Goal: Task Accomplishment & Management: Manage account settings

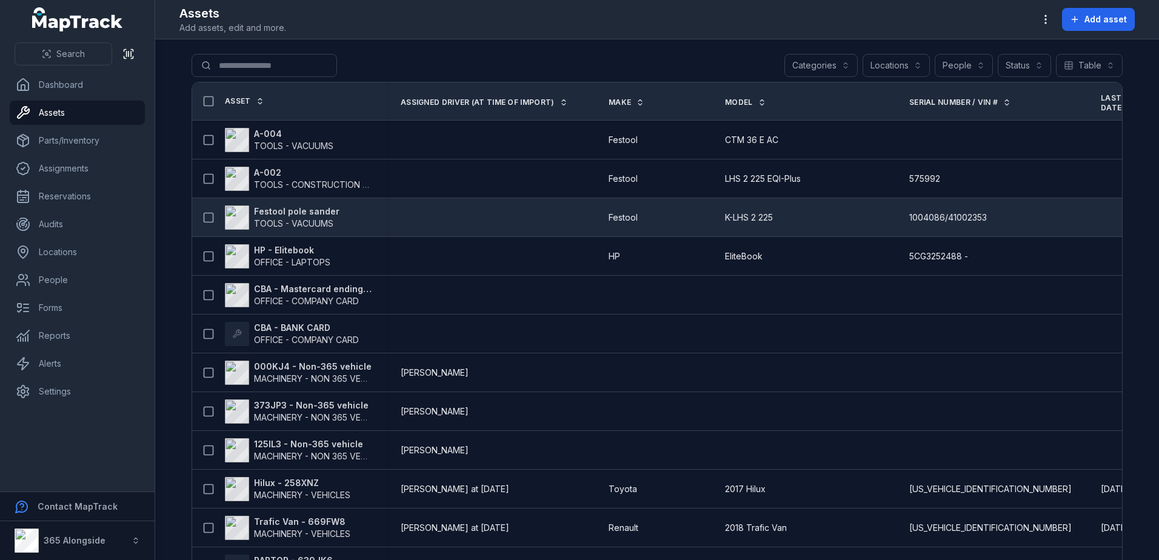
click at [301, 221] on span "TOOLS - VACUUMS" at bounding box center [293, 223] width 79 height 10
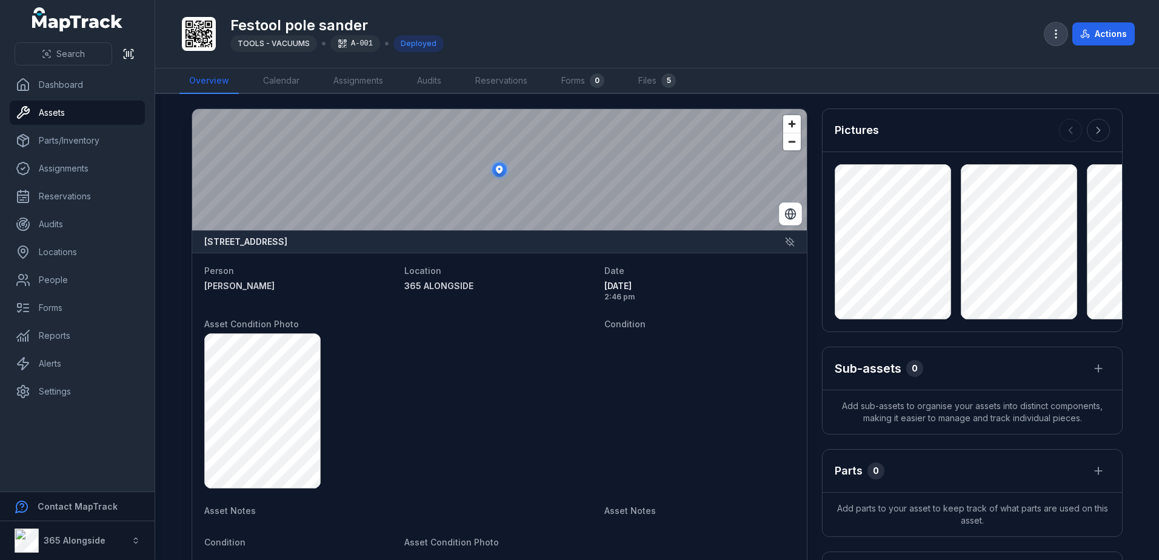
click at [1057, 29] on icon "button" at bounding box center [1056, 34] width 12 height 12
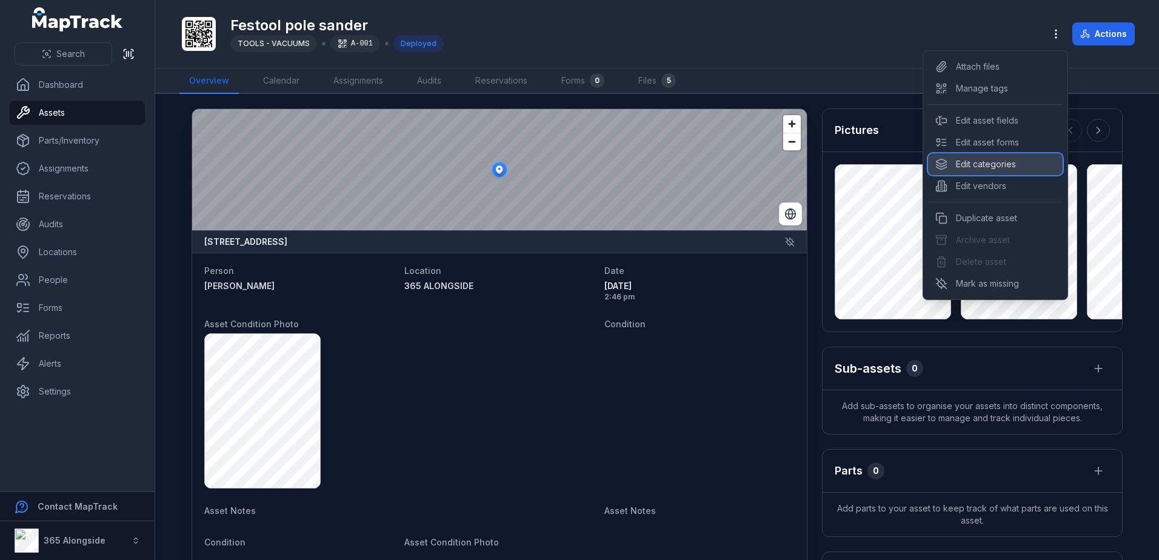
click at [1016, 156] on div "Edit categories" at bounding box center [995, 164] width 135 height 22
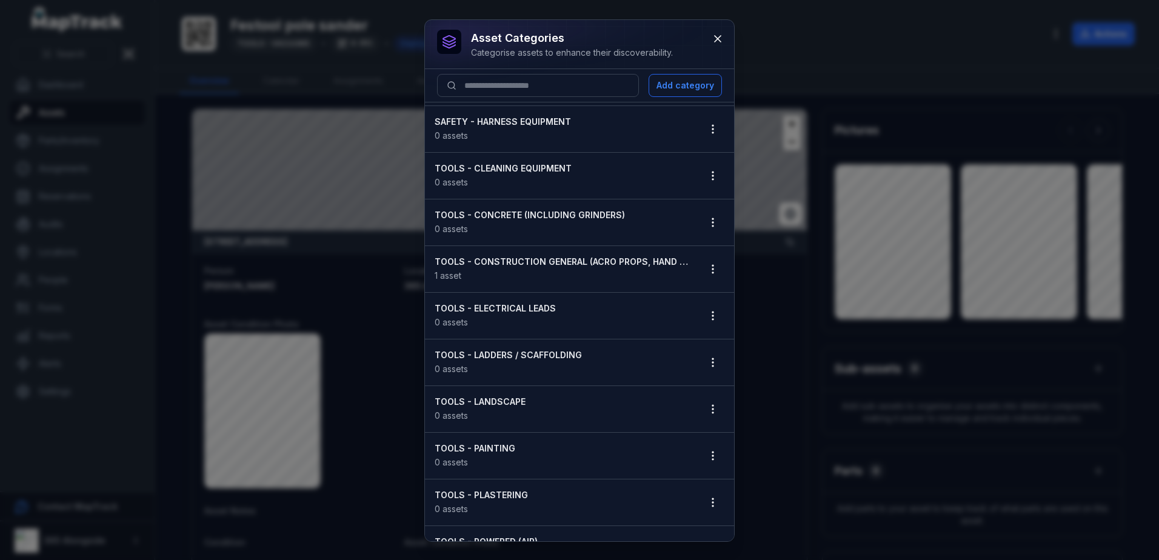
scroll to position [1031, 0]
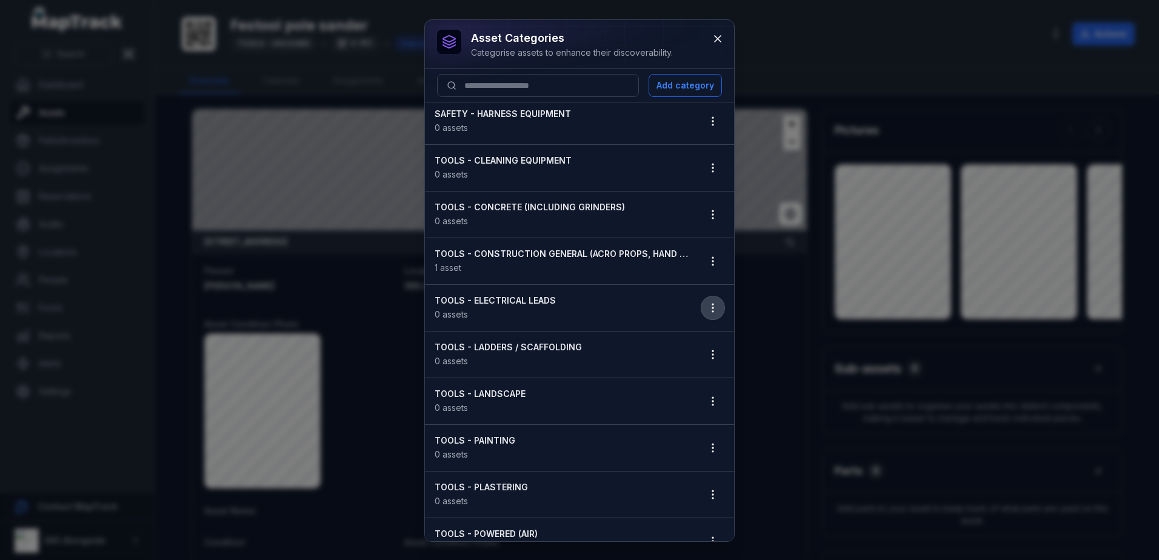
click at [702, 307] on button "button" at bounding box center [713, 308] width 23 height 23
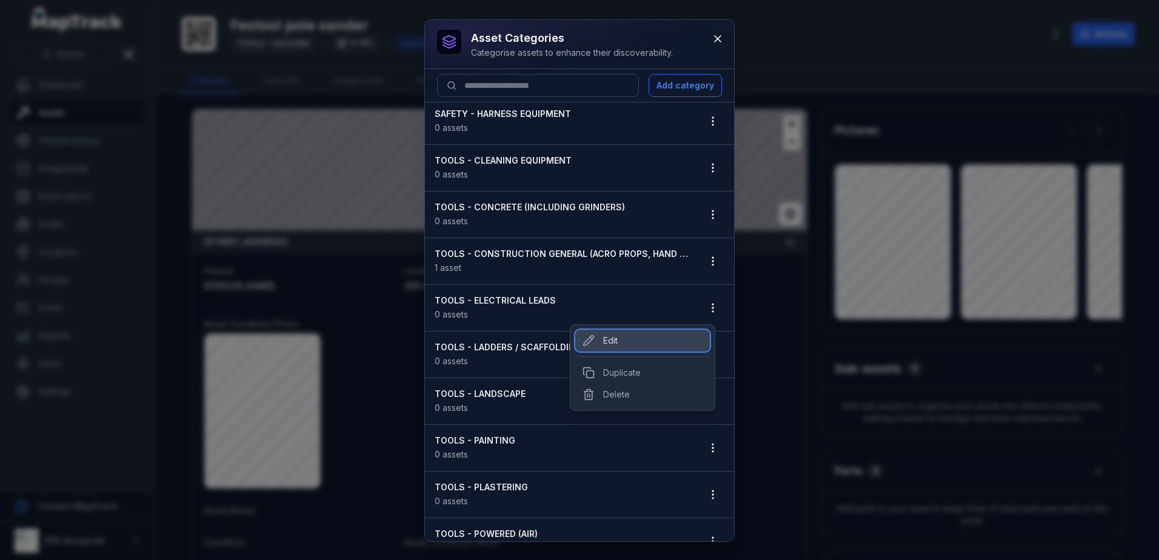
click at [604, 340] on div "Edit" at bounding box center [642, 341] width 135 height 22
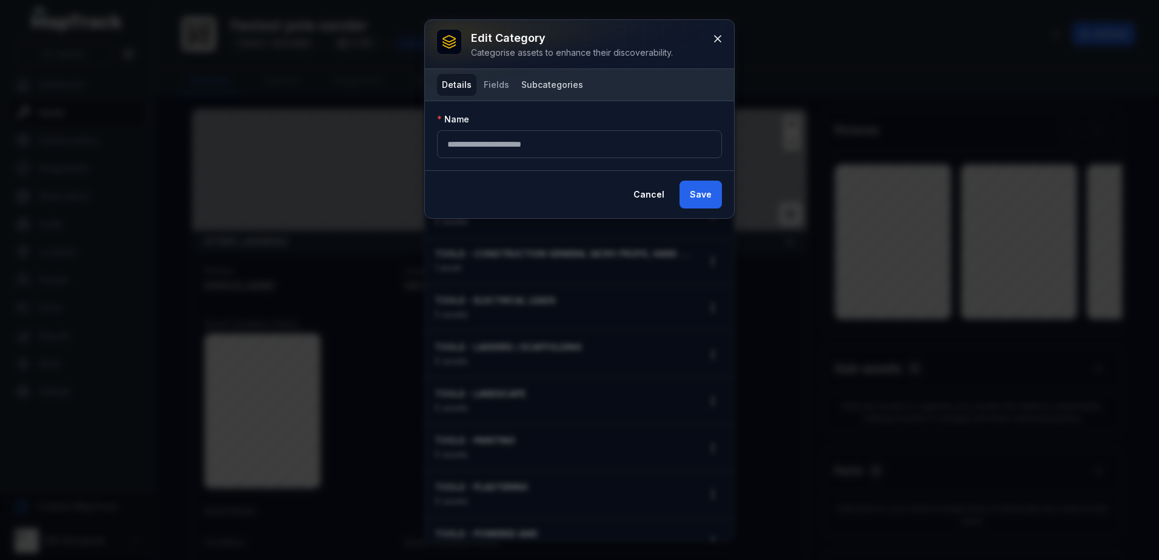
click at [555, 78] on button "Subcategories" at bounding box center [553, 85] width 72 height 22
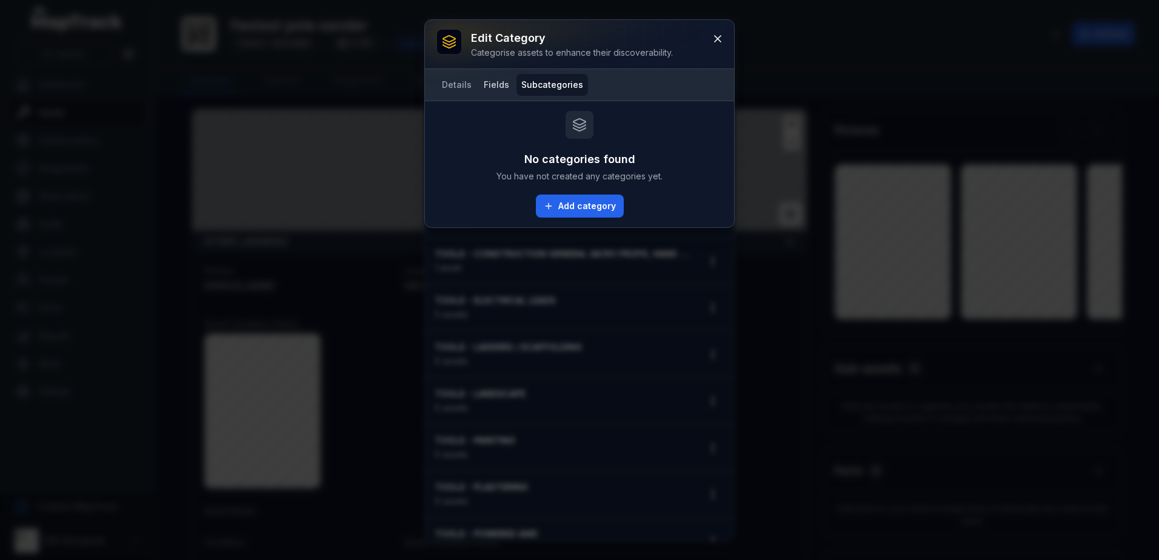
click at [503, 82] on button "Fields" at bounding box center [496, 85] width 35 height 22
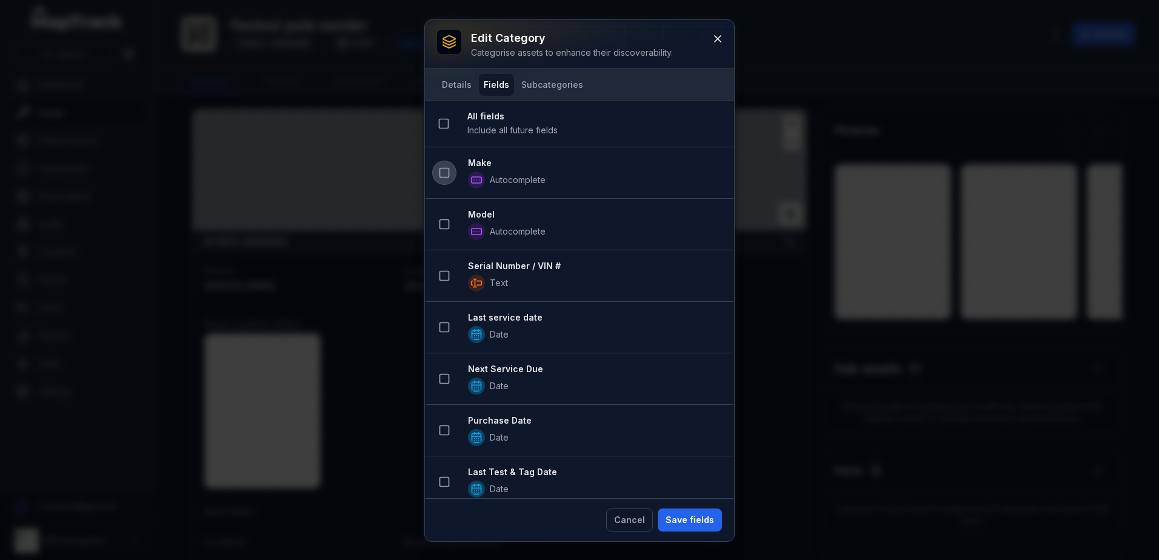
click at [443, 162] on button at bounding box center [444, 172] width 23 height 23
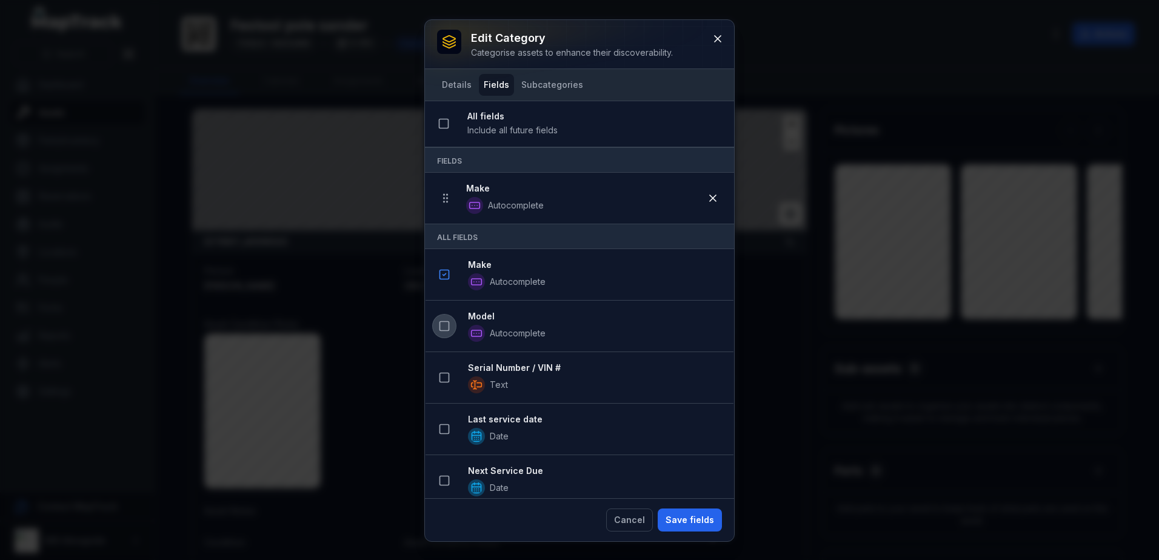
click at [440, 327] on rect at bounding box center [444, 326] width 9 height 9
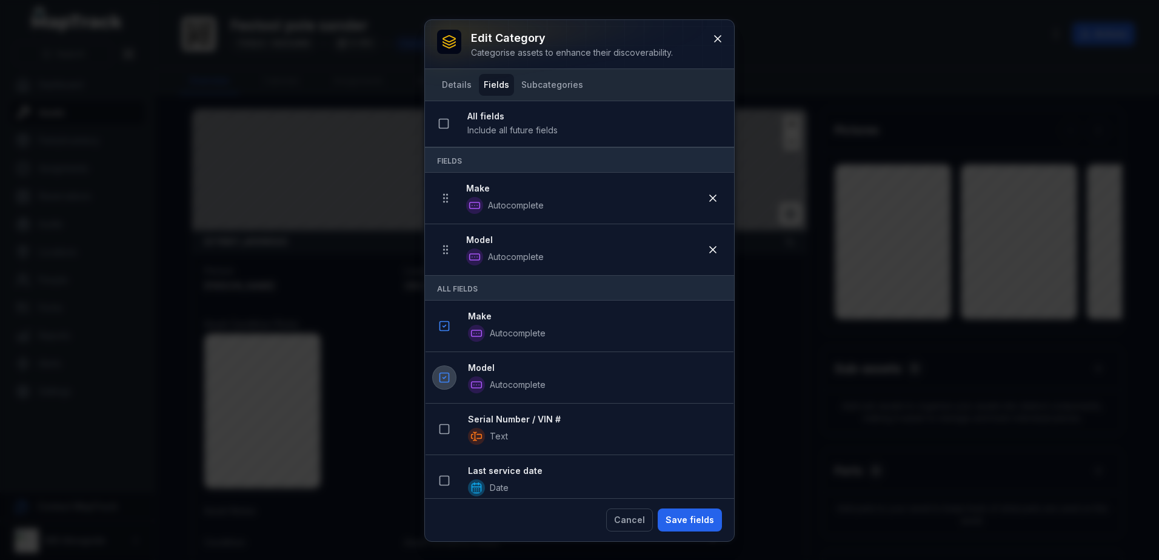
scroll to position [61, 0]
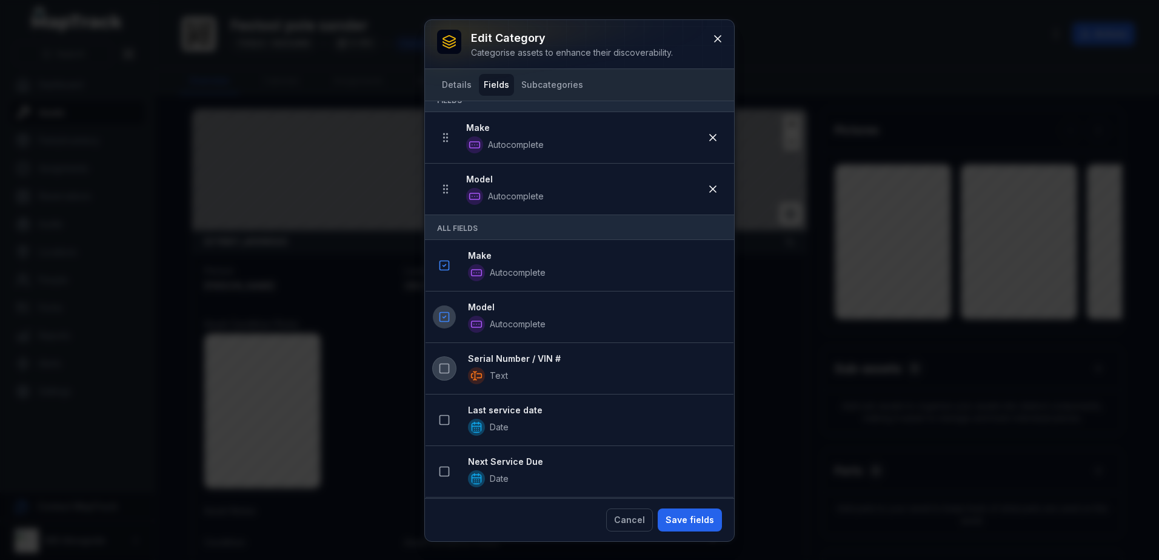
click at [439, 361] on button at bounding box center [444, 368] width 23 height 23
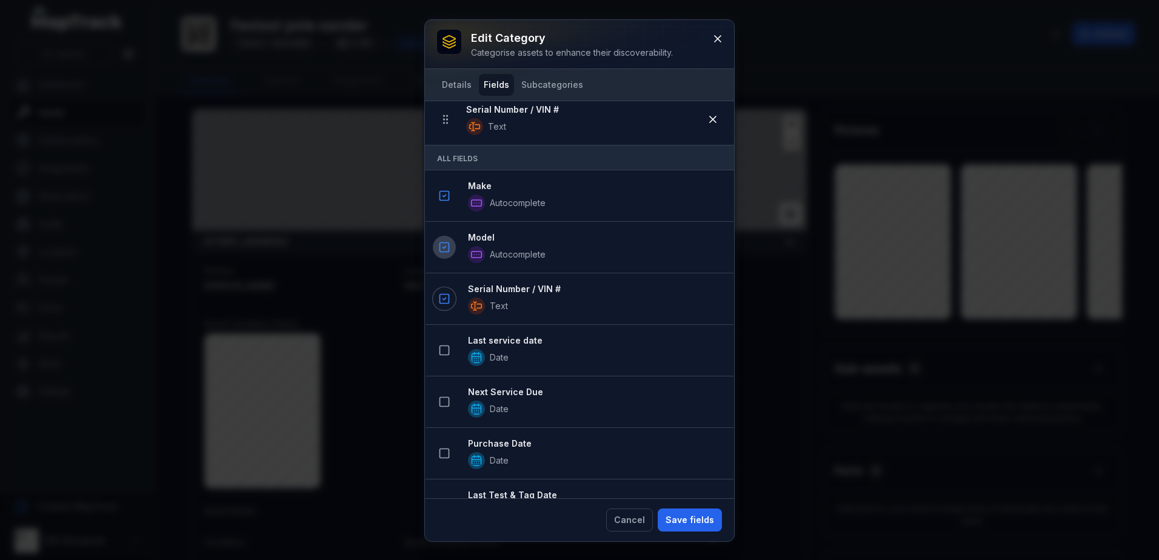
scroll to position [243, 0]
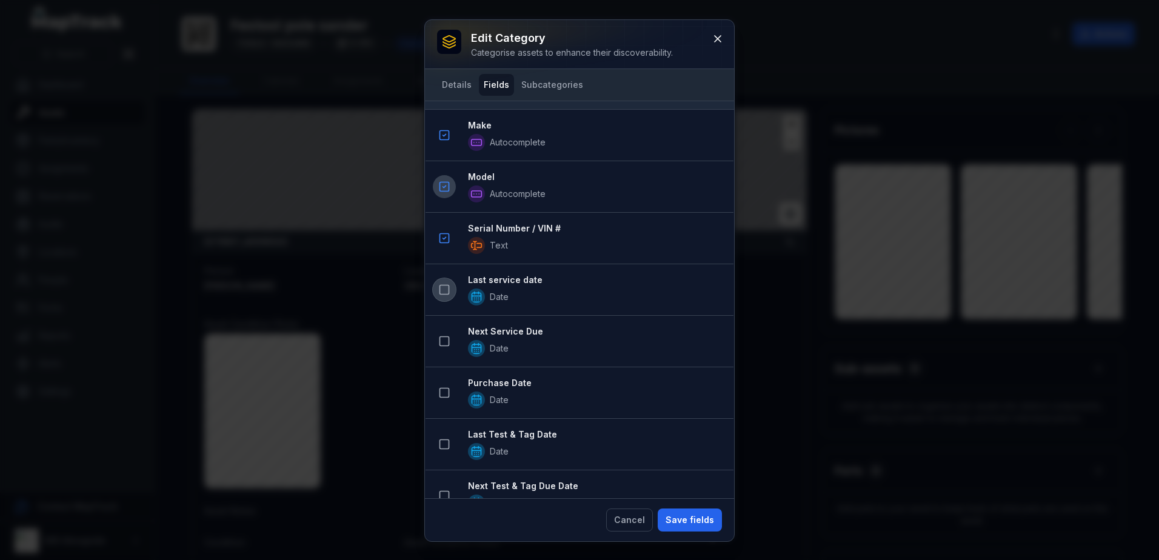
click at [438, 281] on button at bounding box center [444, 289] width 23 height 23
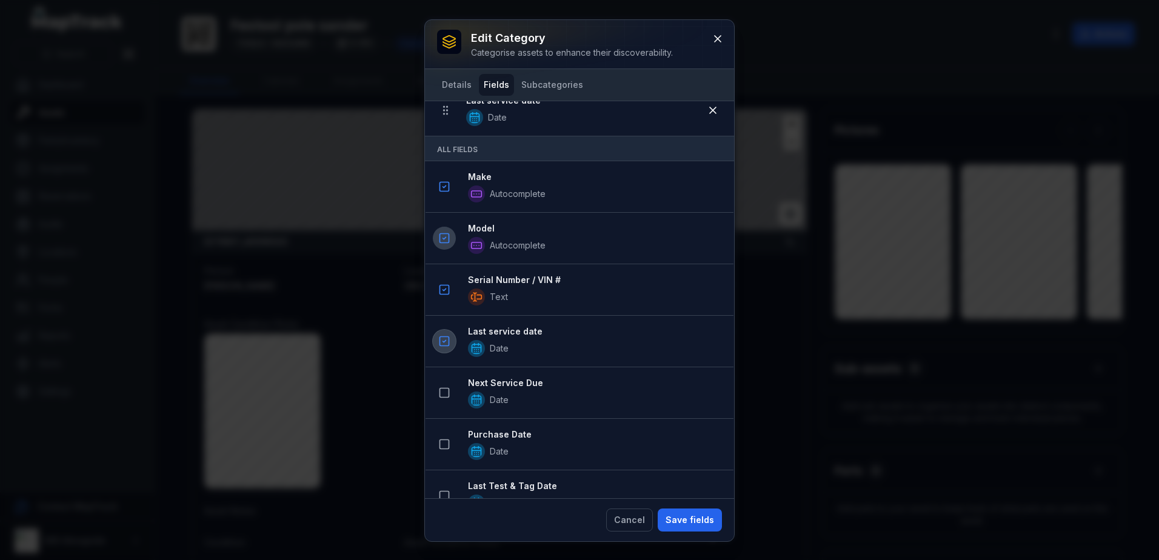
scroll to position [294, 0]
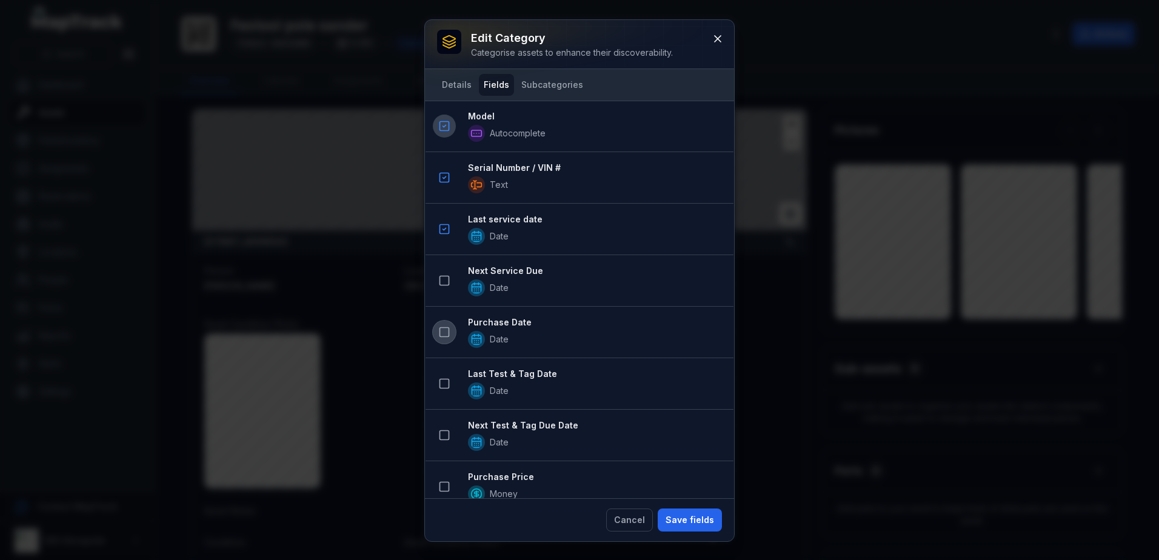
click at [445, 329] on icon at bounding box center [444, 332] width 12 height 12
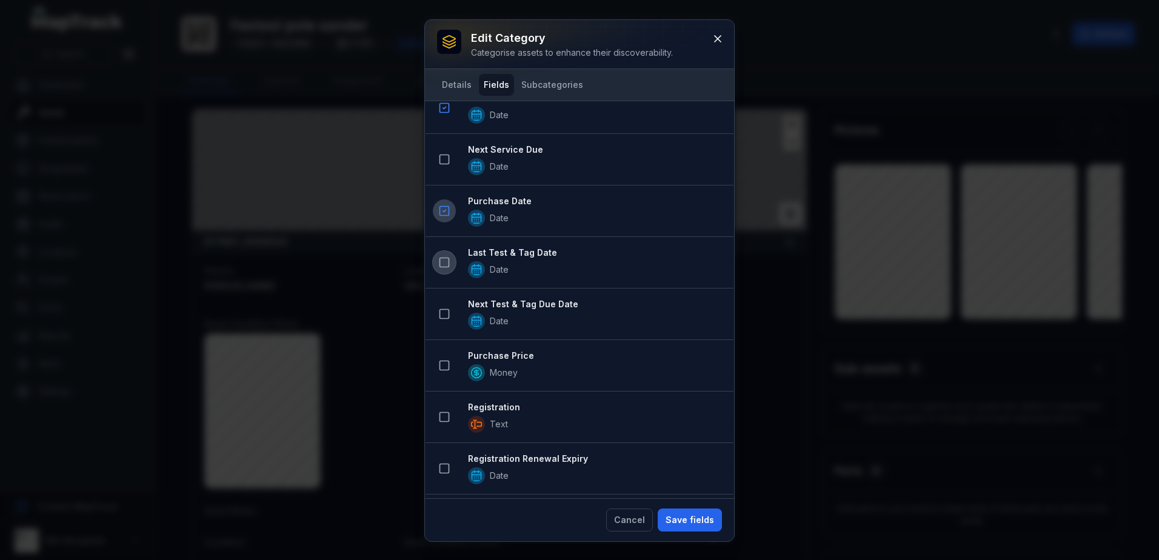
click at [438, 261] on icon at bounding box center [444, 263] width 12 height 12
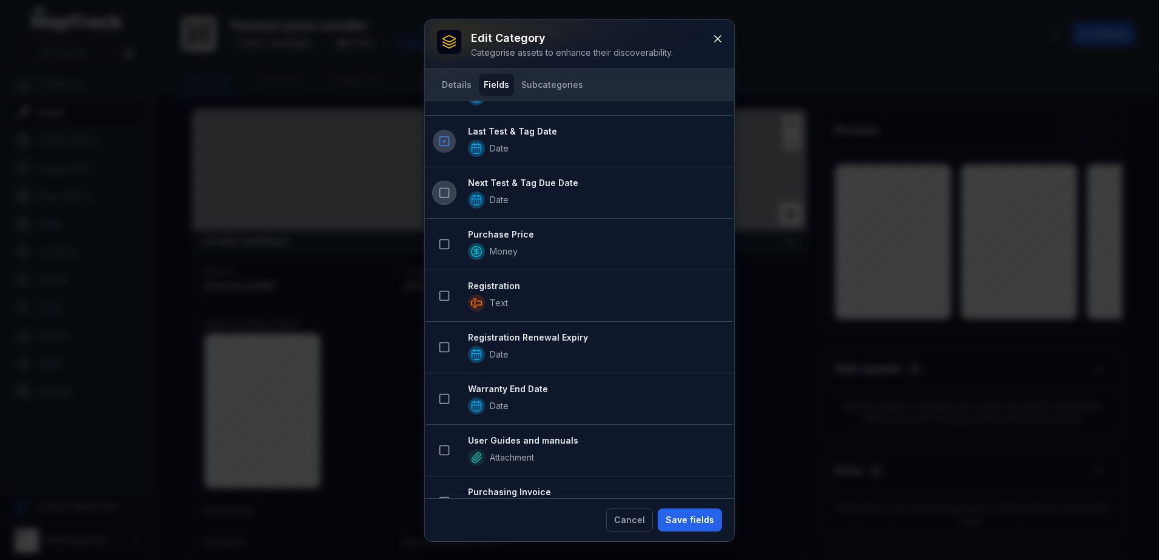
click at [444, 193] on icon at bounding box center [444, 193] width 12 height 12
click at [444, 193] on icon at bounding box center [444, 193] width 3 height 2
click at [444, 193] on icon at bounding box center [444, 193] width 12 height 12
click at [447, 242] on icon at bounding box center [444, 244] width 12 height 12
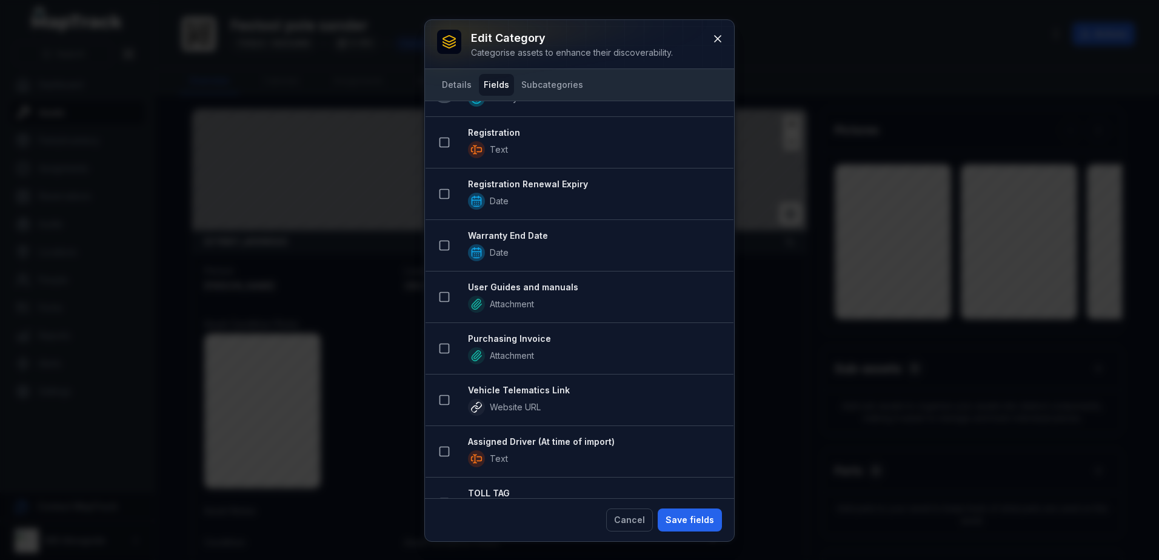
scroll to position [985, 0]
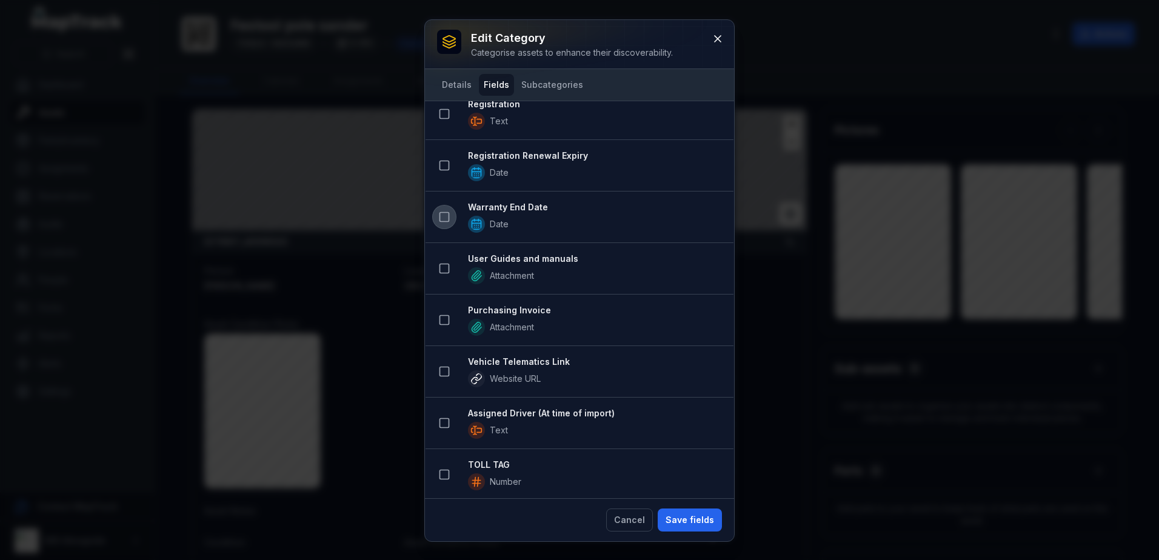
click at [441, 213] on rect at bounding box center [444, 217] width 9 height 9
click at [441, 267] on icon at bounding box center [444, 269] width 12 height 12
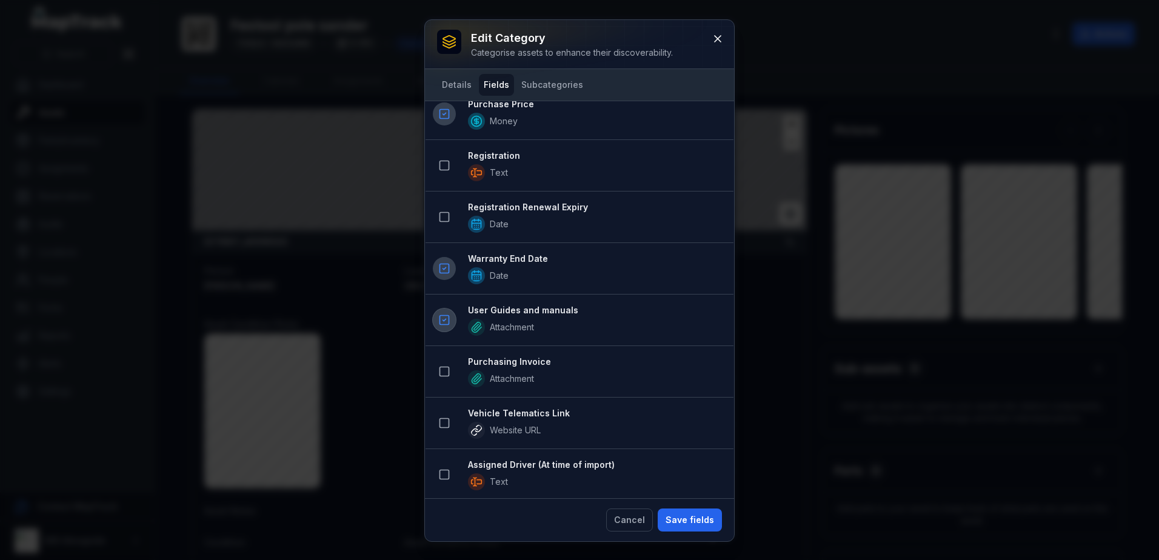
scroll to position [1089, 0]
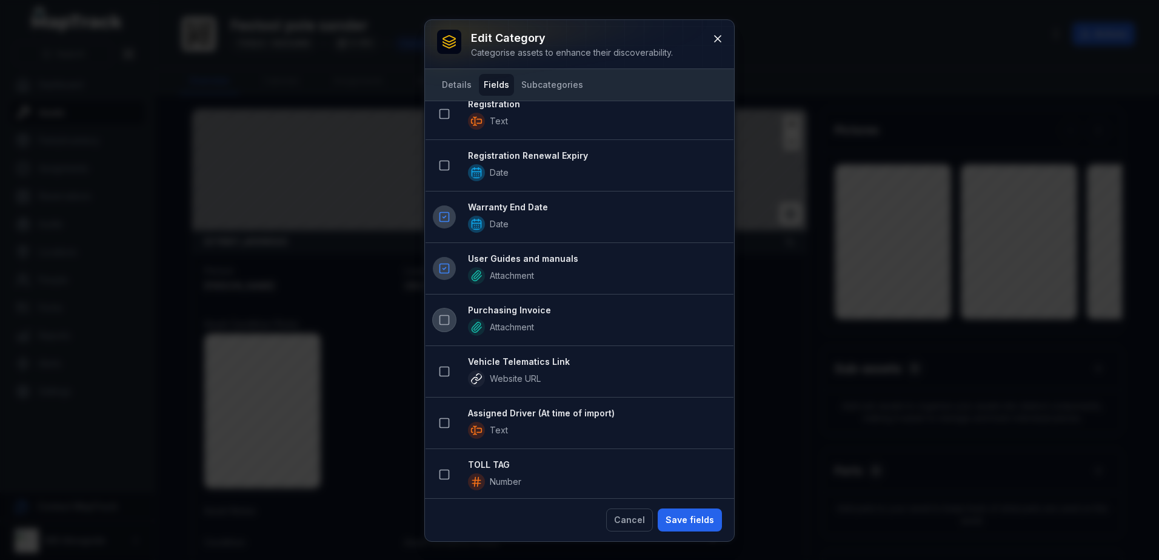
click at [440, 318] on rect at bounding box center [444, 320] width 9 height 9
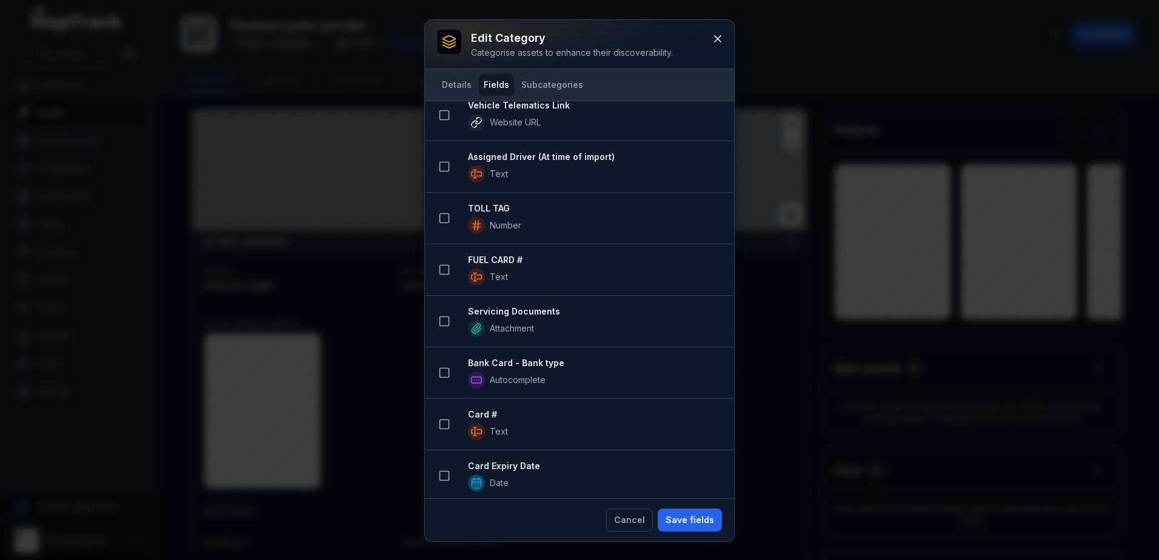
scroll to position [1400, 0]
click at [700, 512] on button "Save fields" at bounding box center [690, 520] width 64 height 23
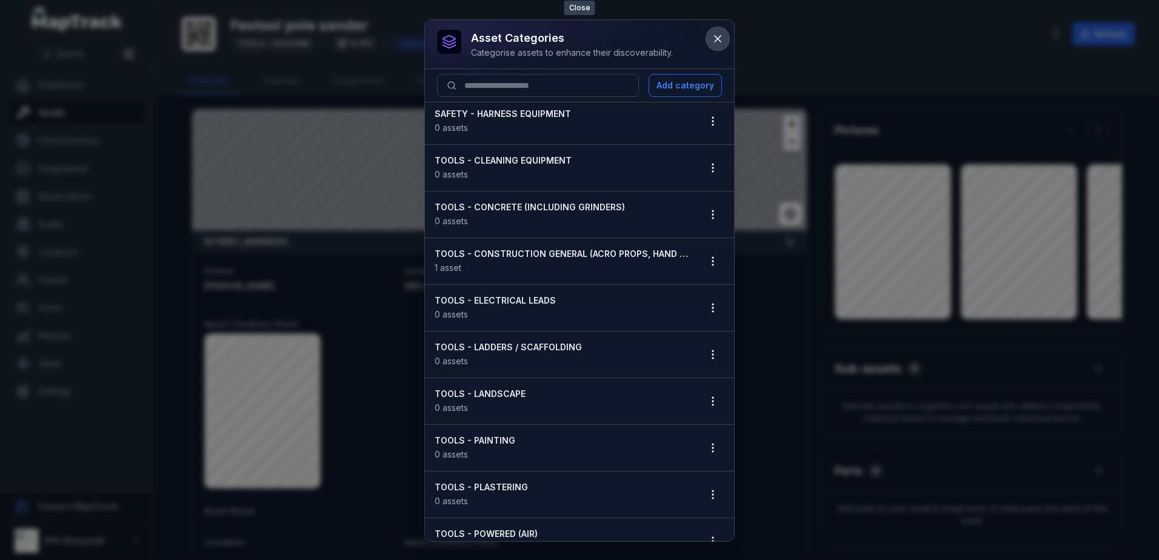
click at [713, 35] on icon at bounding box center [718, 39] width 12 height 12
